Goal: Information Seeking & Learning: Learn about a topic

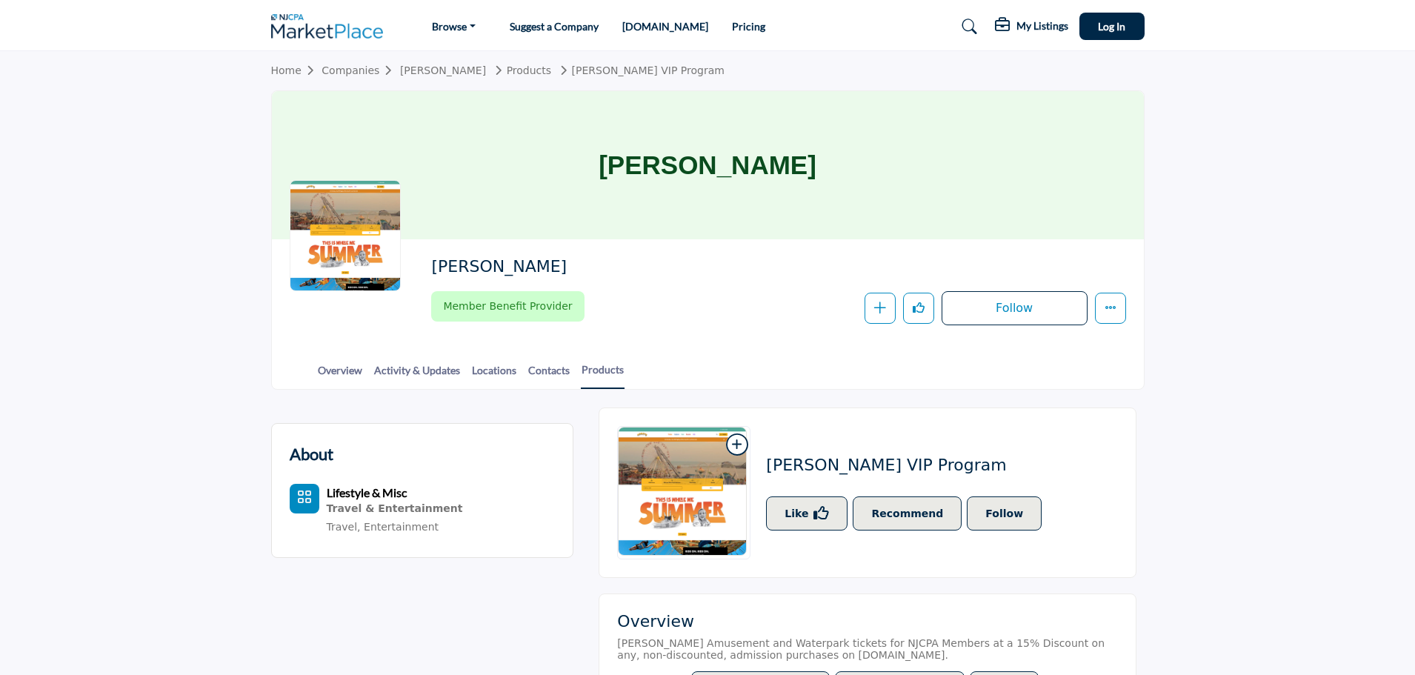
click at [829, 462] on h2 "[PERSON_NAME] VIP Program" at bounding box center [906, 465] width 281 height 19
click at [739, 442] on icon at bounding box center [736, 444] width 21 height 22
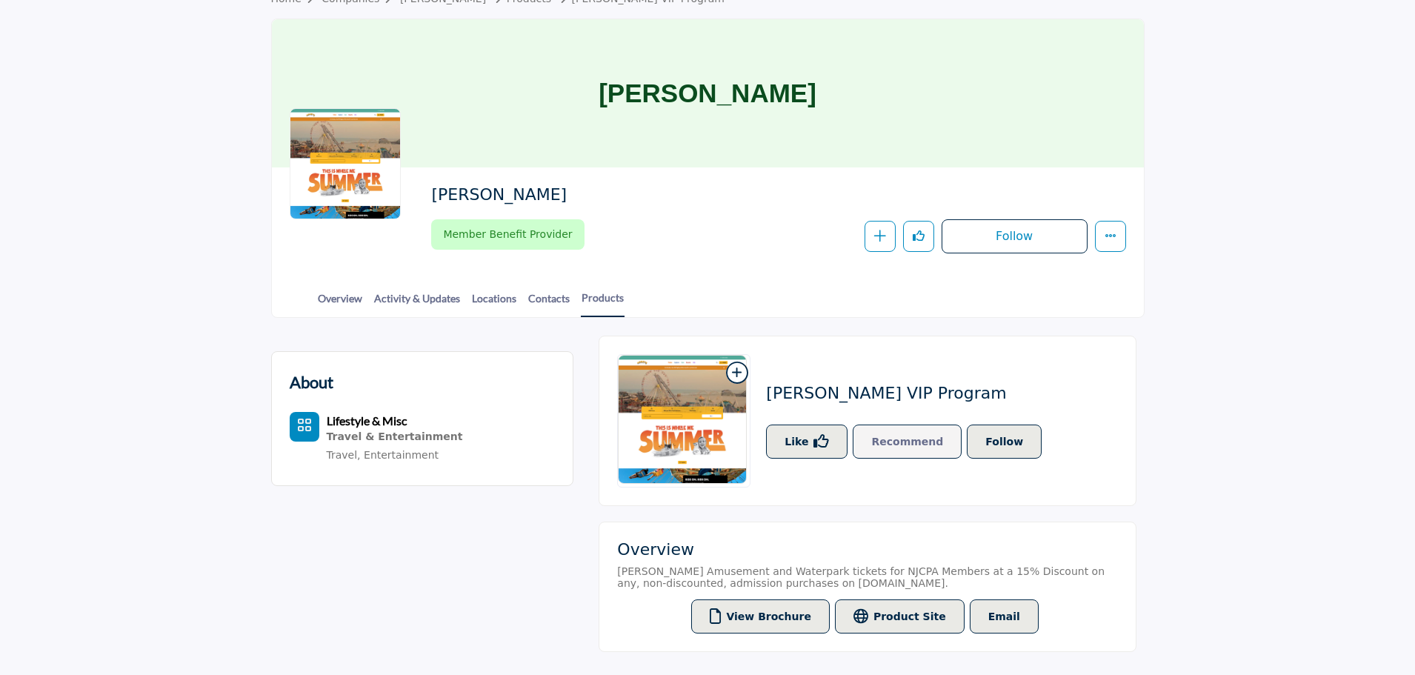
scroll to position [222, 0]
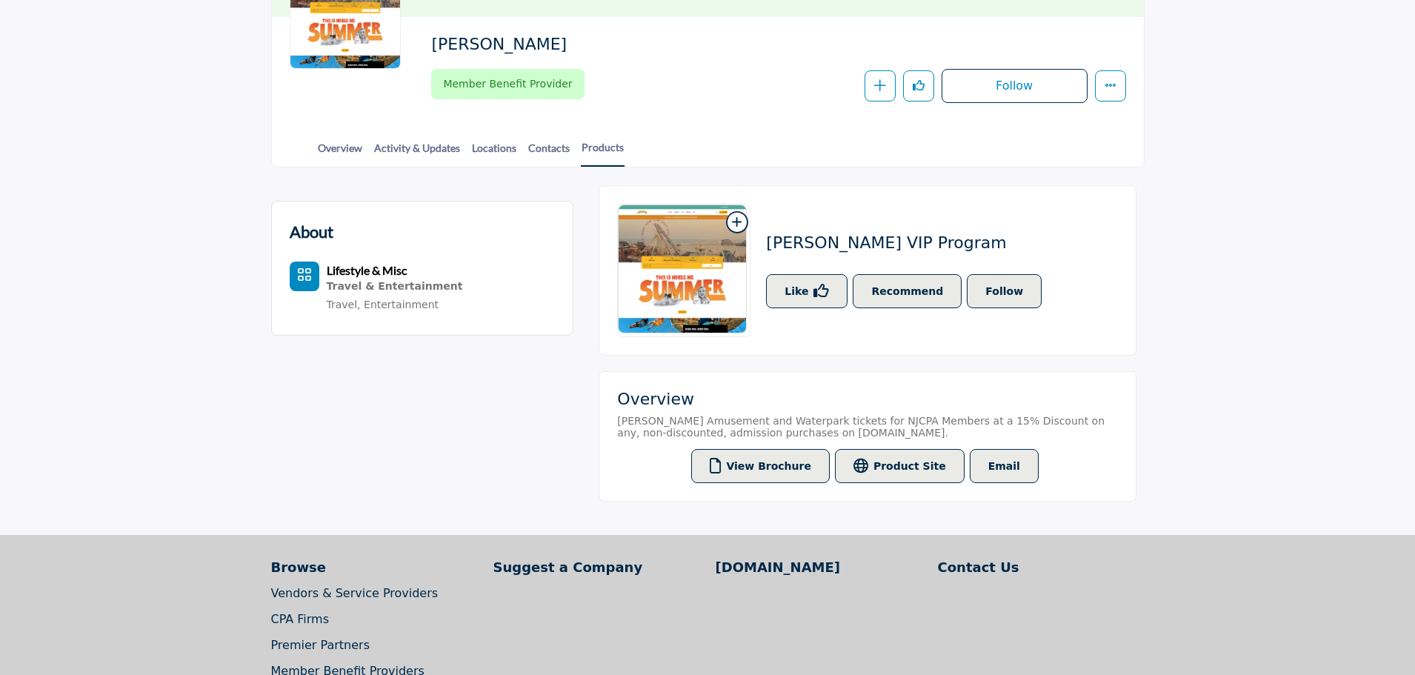
click at [928, 472] on button "Product Site" at bounding box center [900, 466] width 130 height 34
click at [739, 465] on button "View Brochure" at bounding box center [760, 466] width 139 height 34
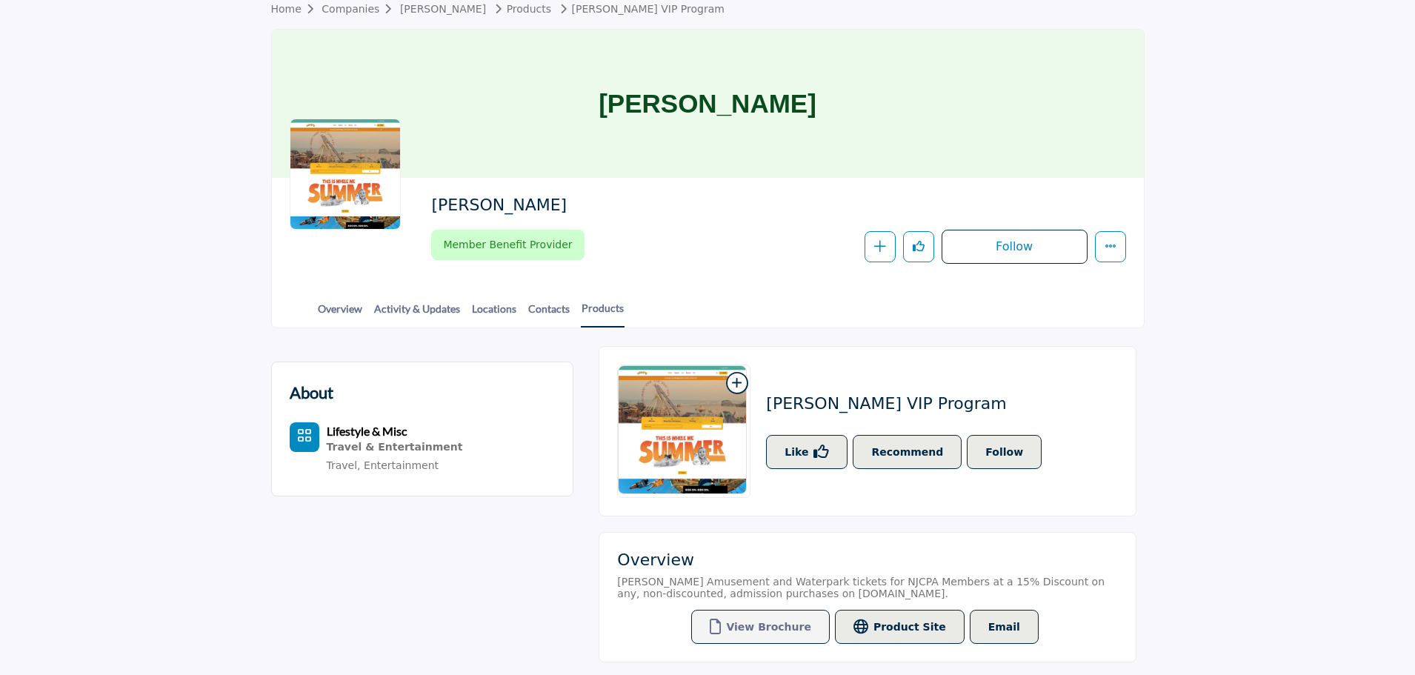
scroll to position [0, 0]
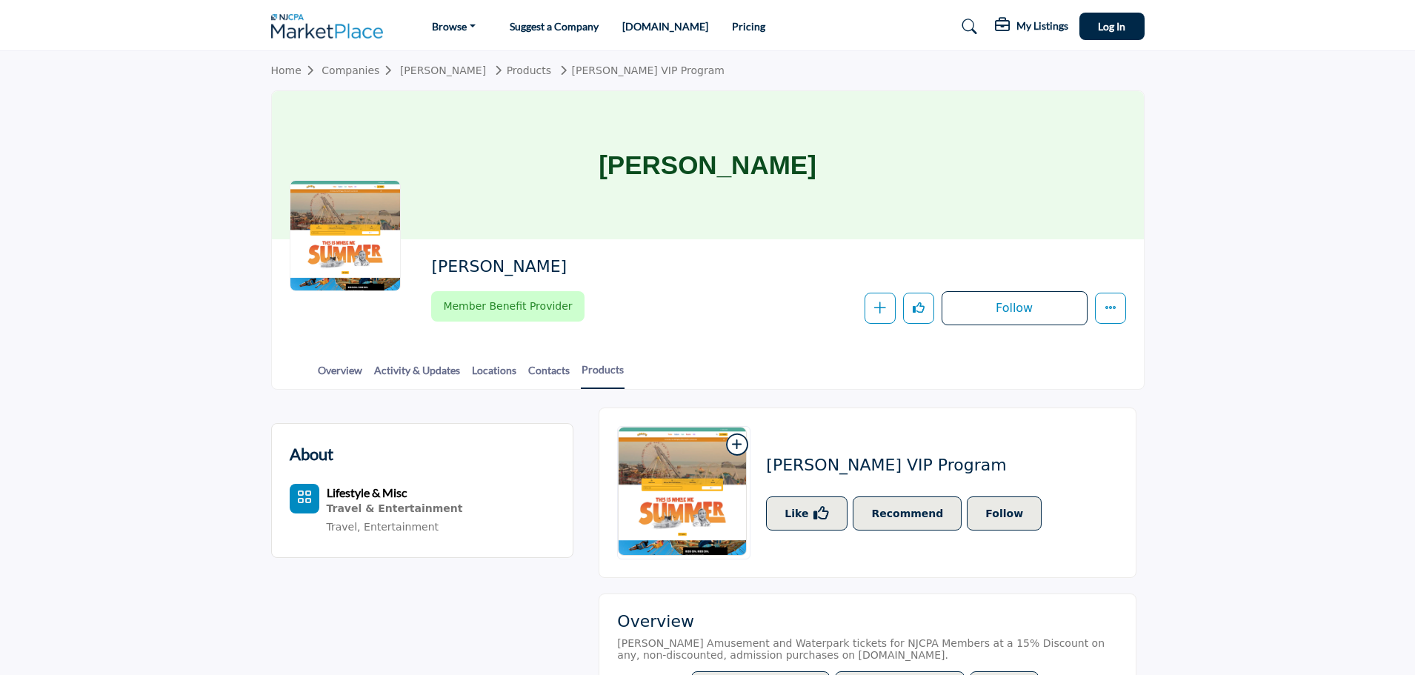
scroll to position [296, 0]
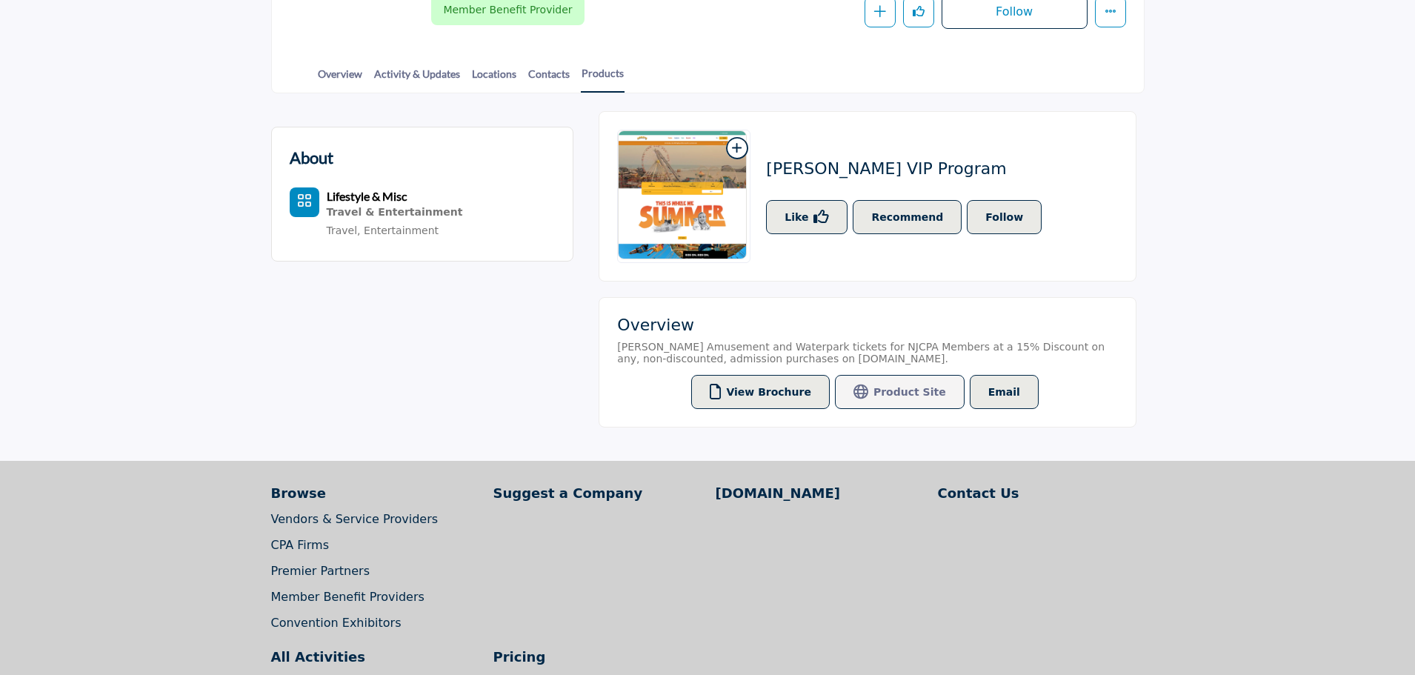
click at [902, 390] on button "Product Site" at bounding box center [900, 392] width 130 height 34
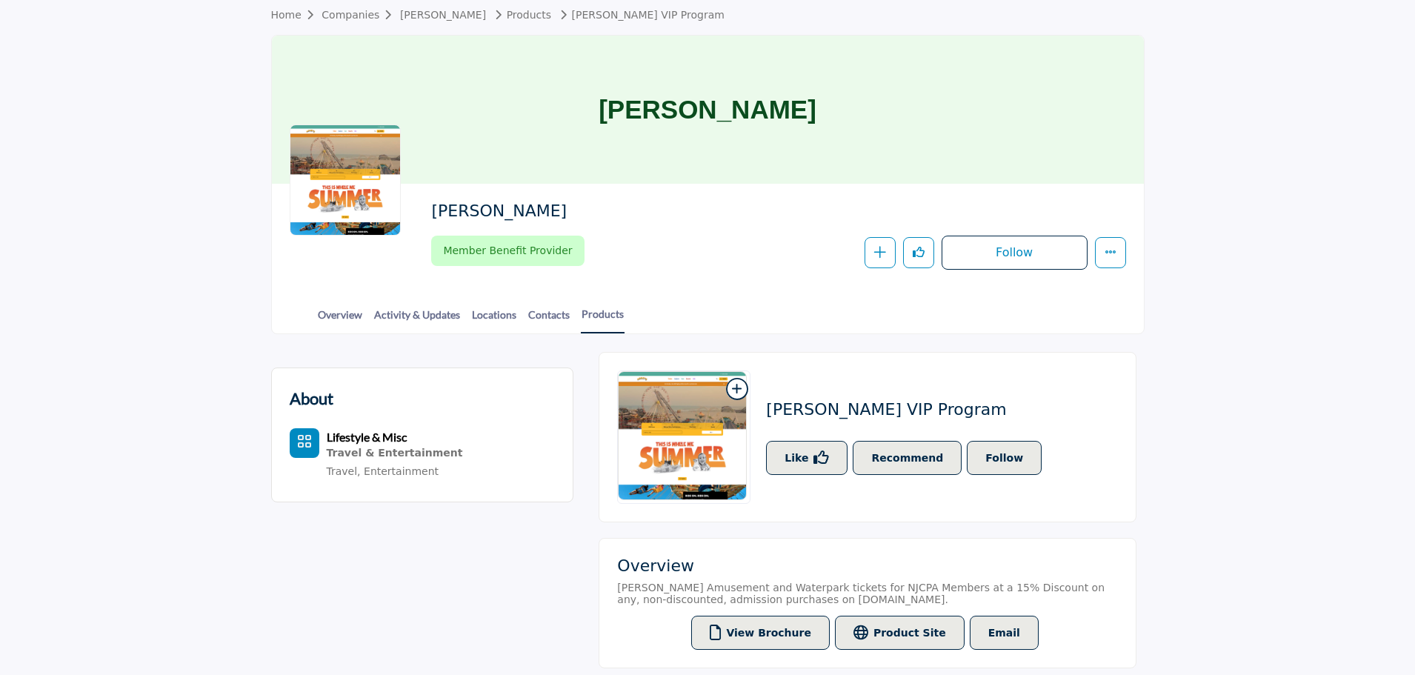
scroll to position [0, 0]
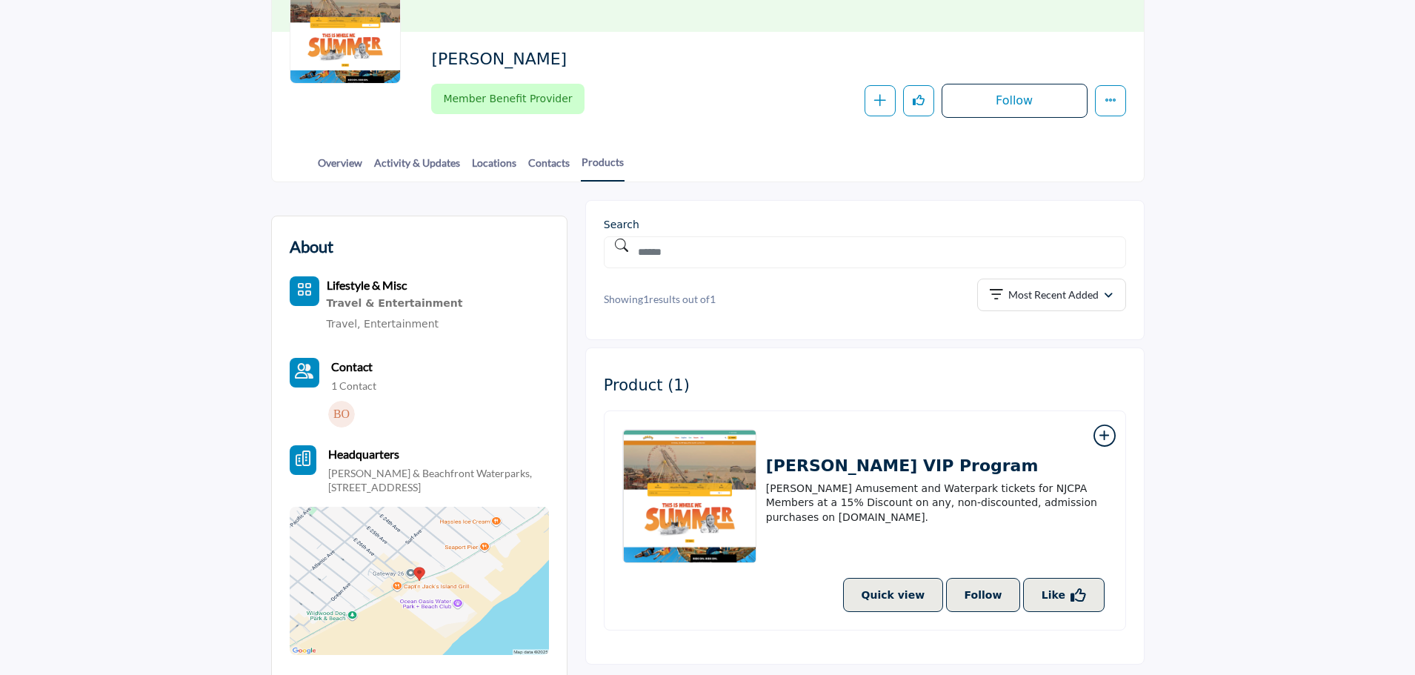
scroll to position [445, 0]
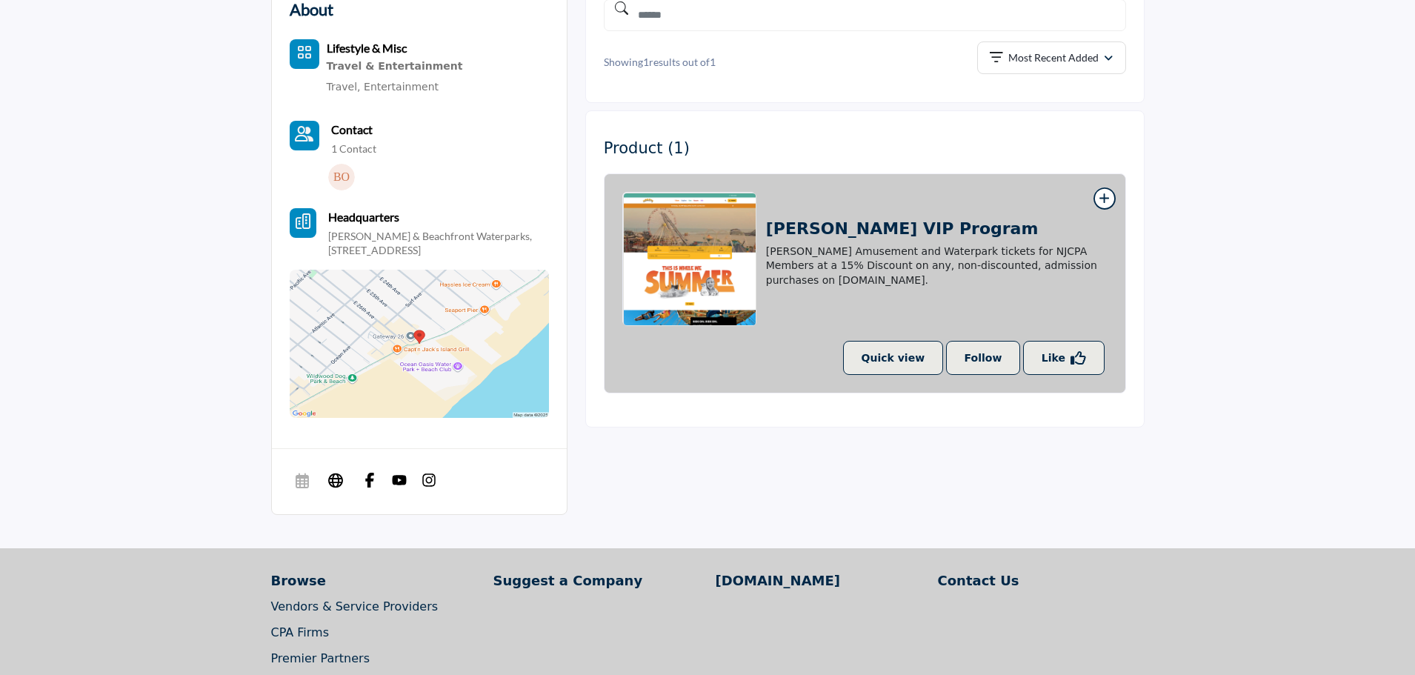
click at [728, 262] on img at bounding box center [689, 259] width 133 height 133
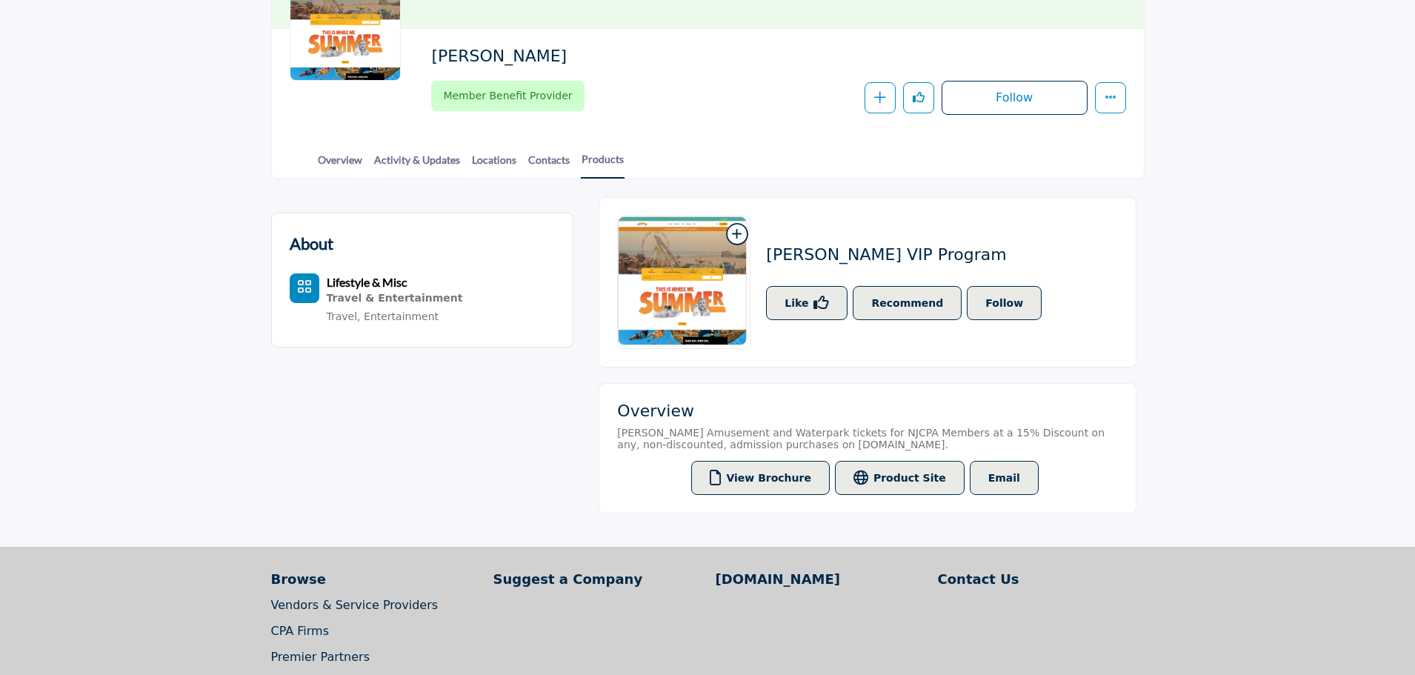
scroll to position [74, 0]
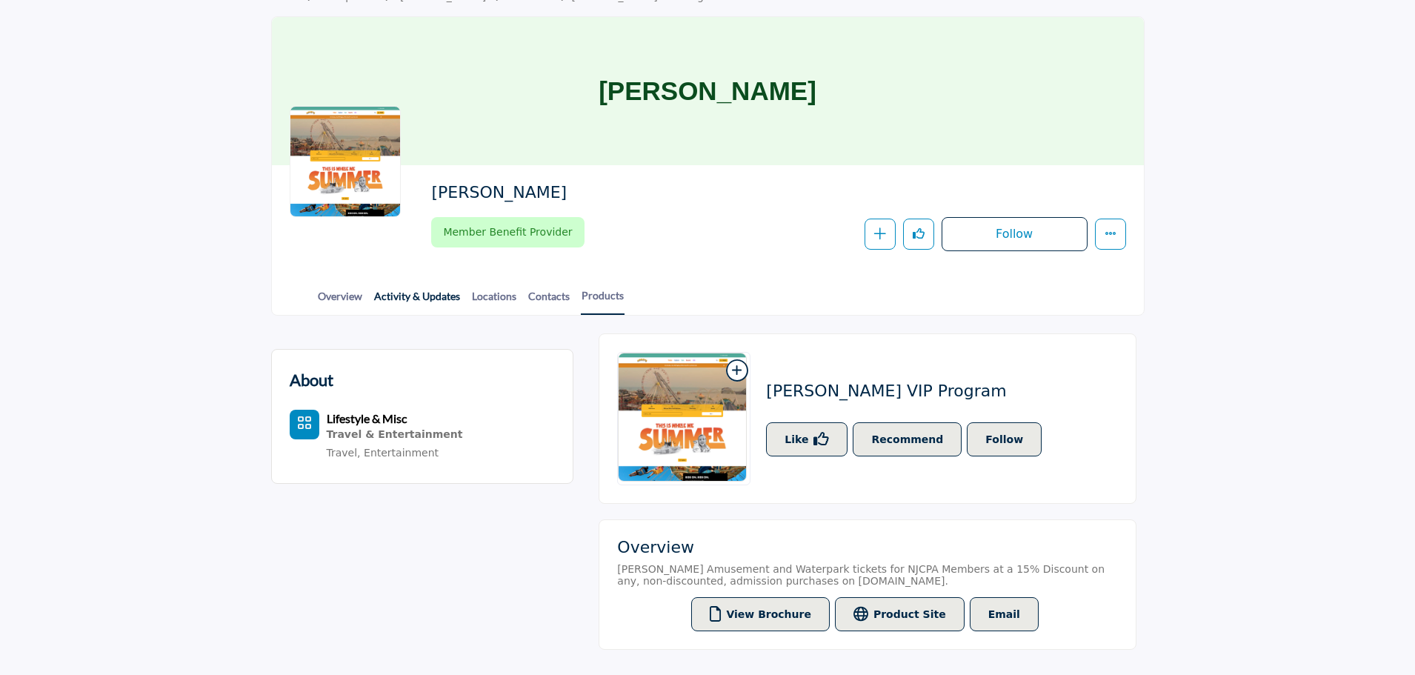
click at [421, 300] on link "Activity & Updates" at bounding box center [416, 301] width 87 height 26
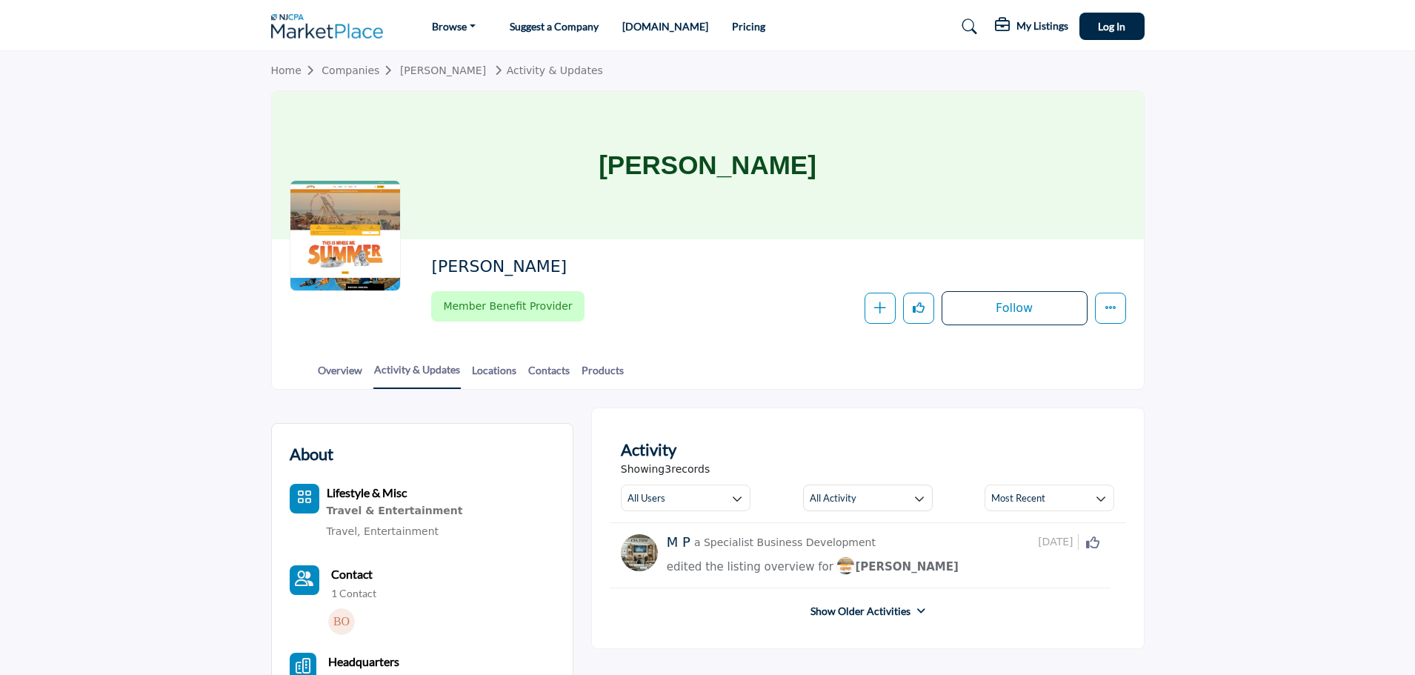
scroll to position [222, 0]
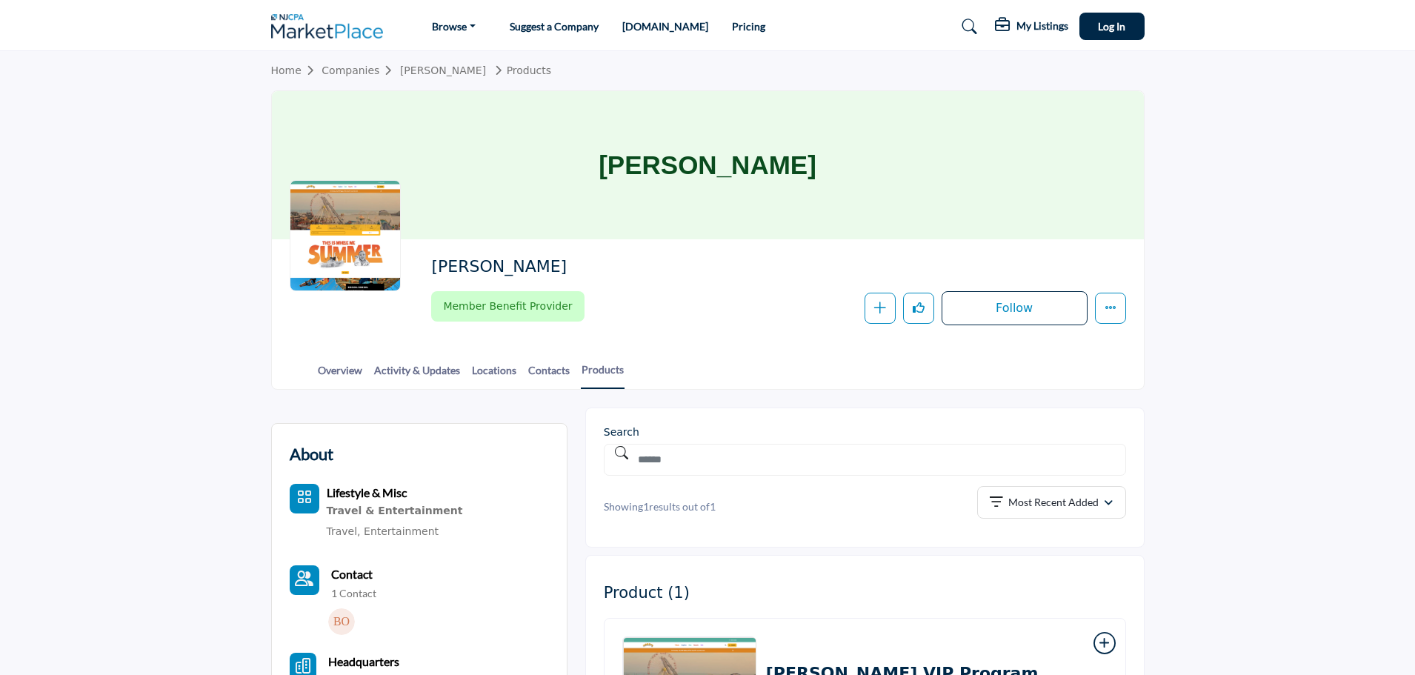
scroll to position [442, 0]
